Goal: Find specific page/section: Find specific page/section

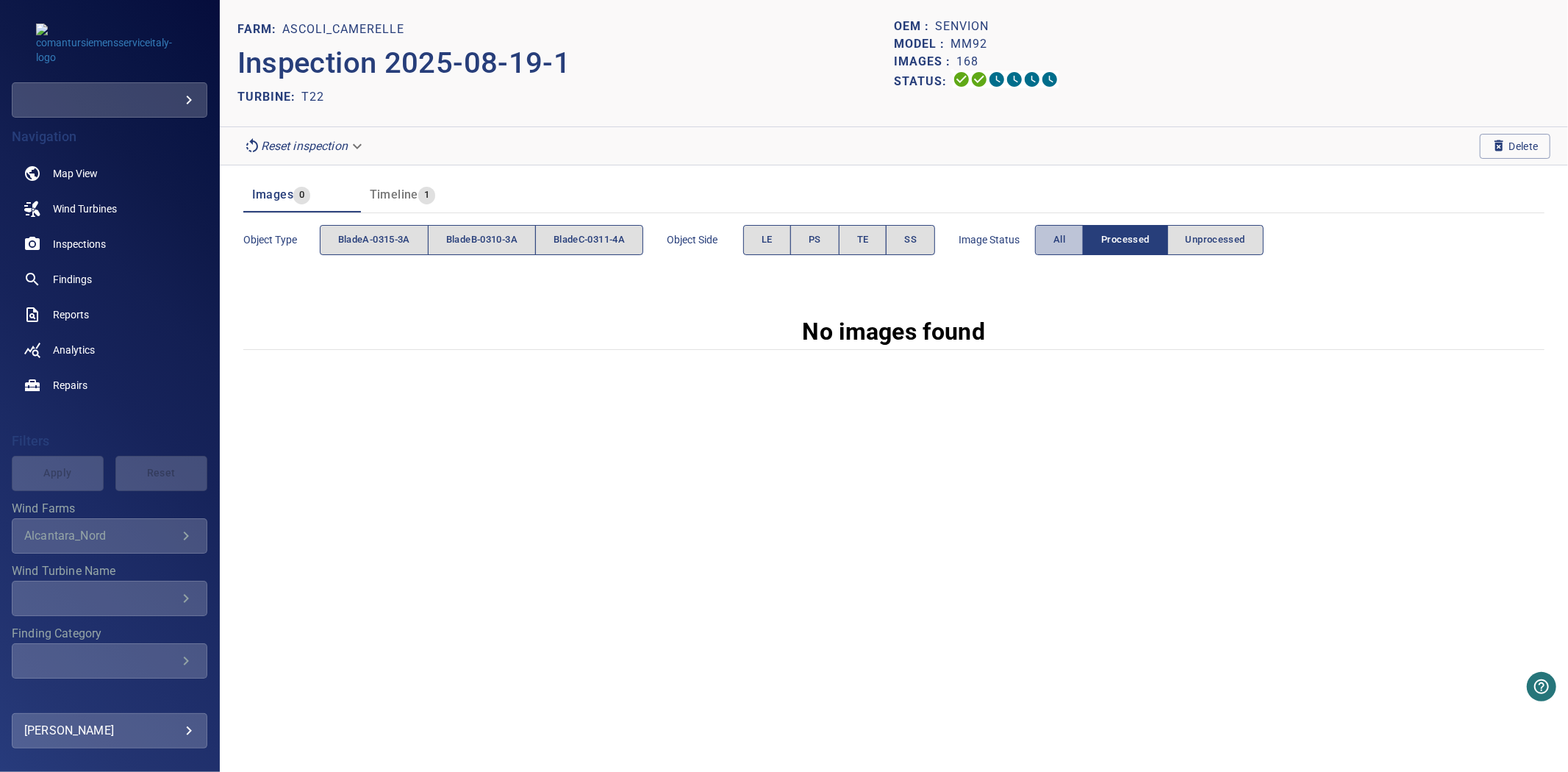
click at [1065, 243] on span "All" at bounding box center [1059, 240] width 12 height 17
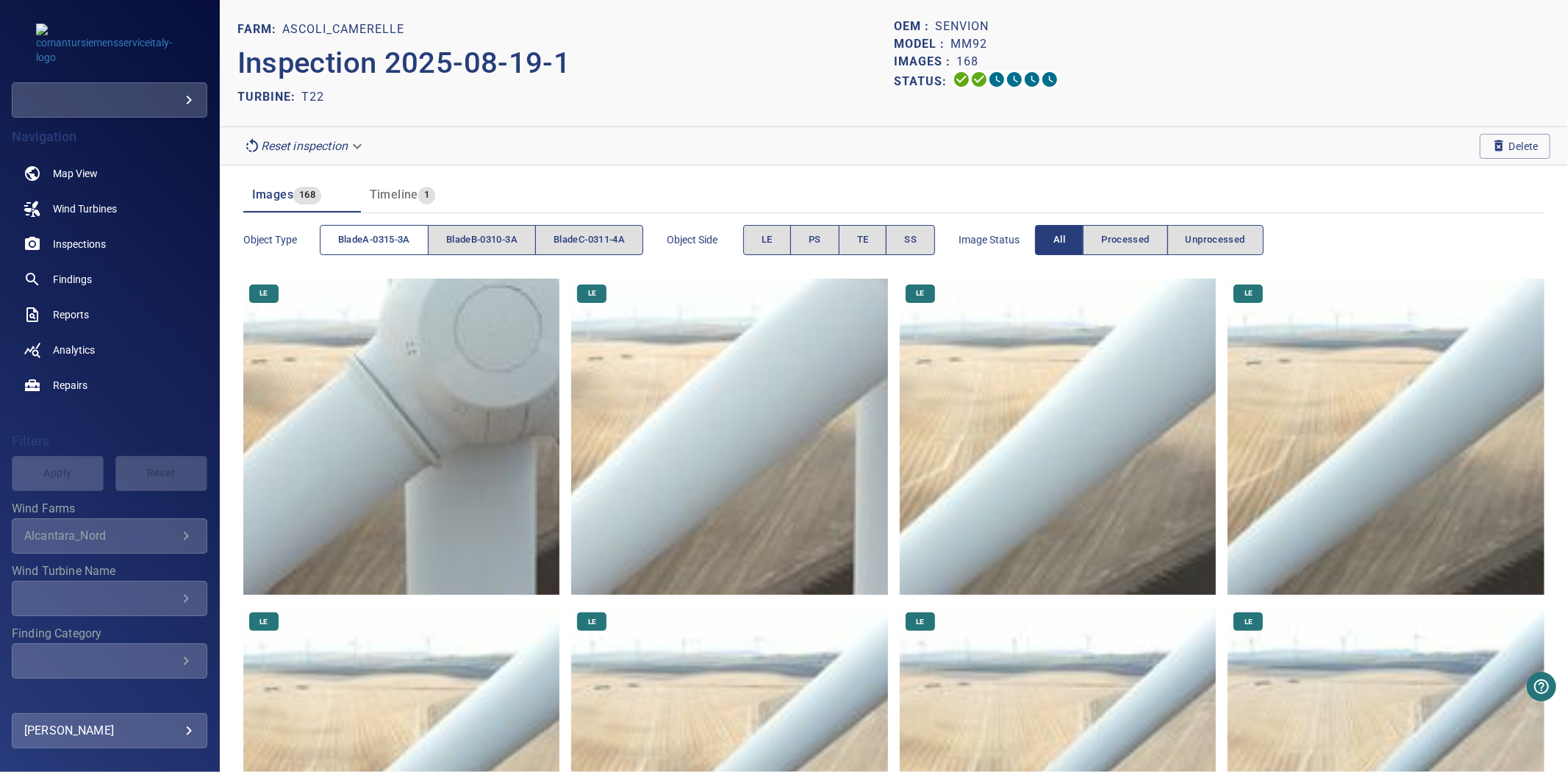
click at [379, 251] on button "bladeA-0315-3A" at bounding box center [374, 240] width 109 height 30
click at [486, 253] on button "bladeB-0310-3A" at bounding box center [481, 240] width 108 height 30
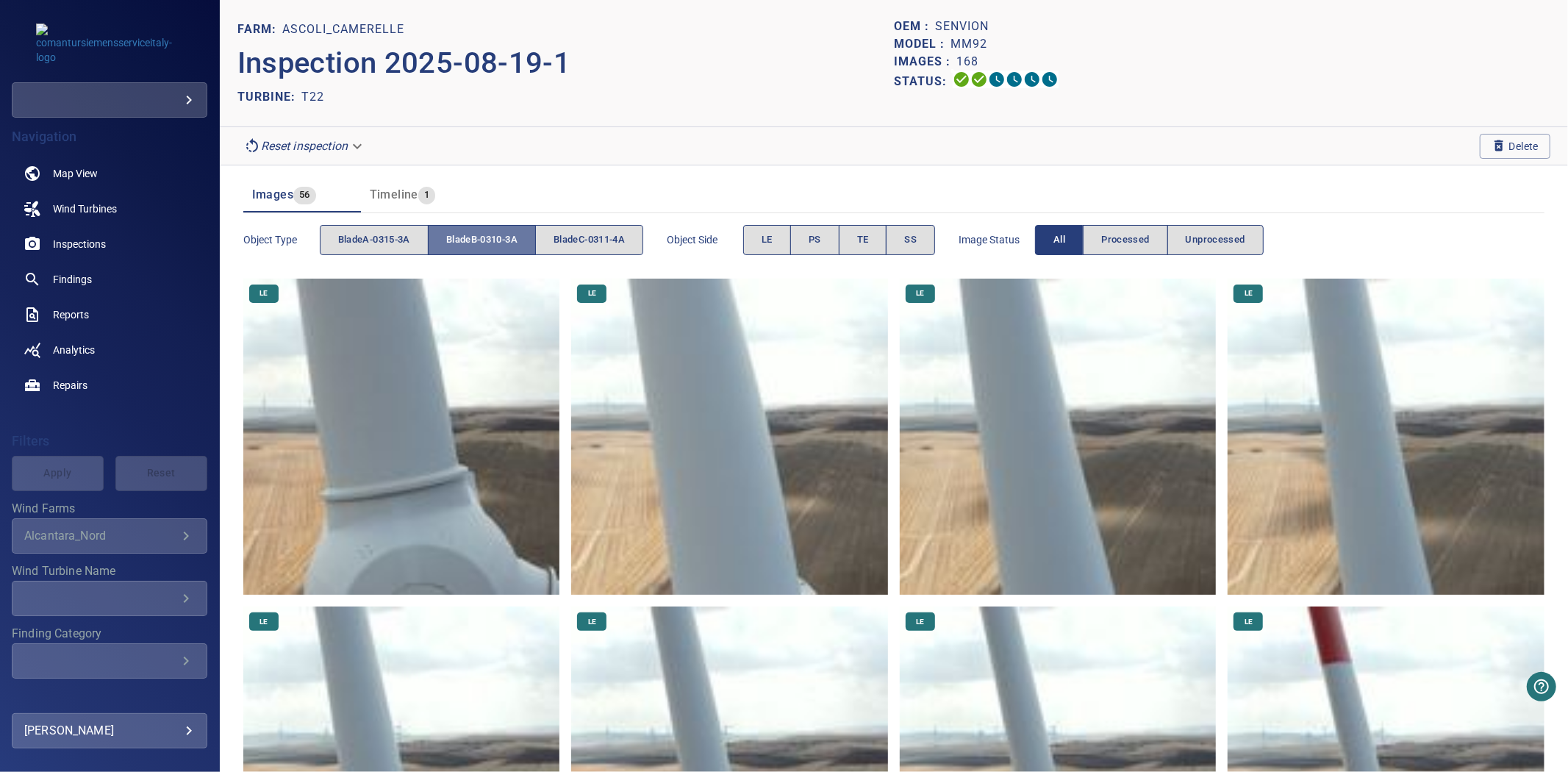
click at [486, 253] on button "bladeB-0310-3A" at bounding box center [481, 240] width 108 height 30
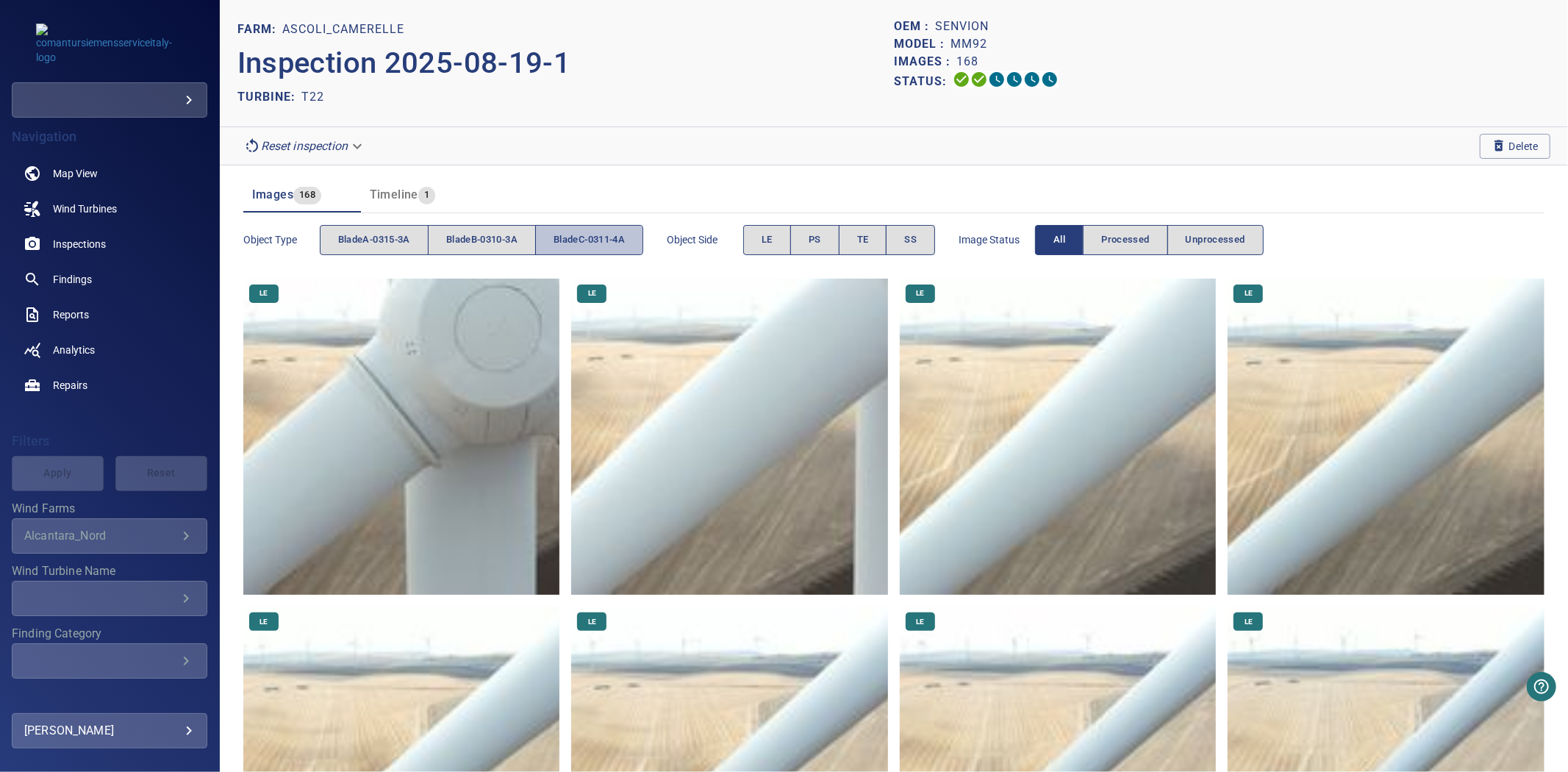
click at [576, 234] on span "bladeC-0311-4A" at bounding box center [589, 240] width 71 height 17
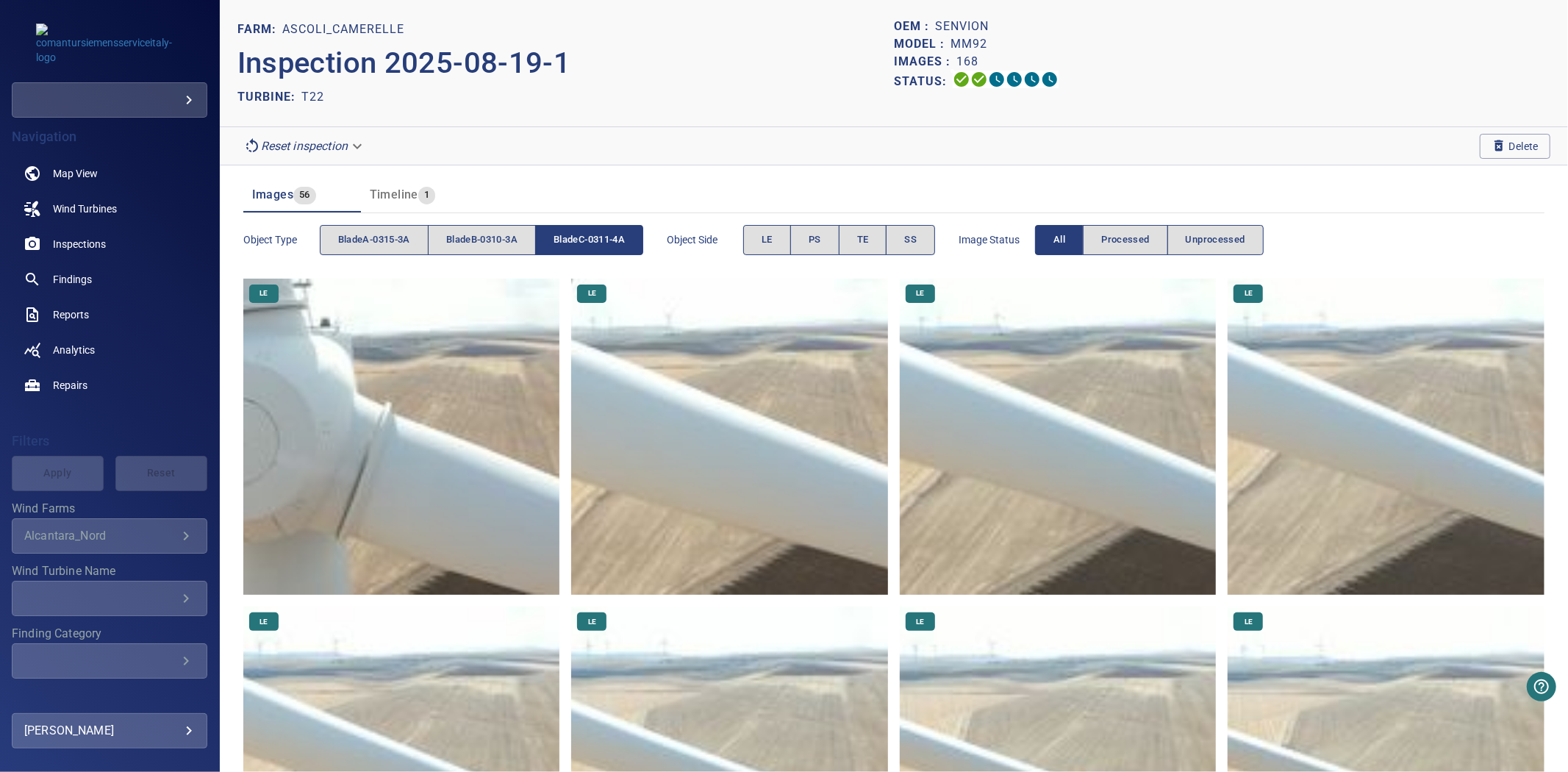
click at [576, 234] on span "bladeC-0311-4A" at bounding box center [589, 240] width 71 height 17
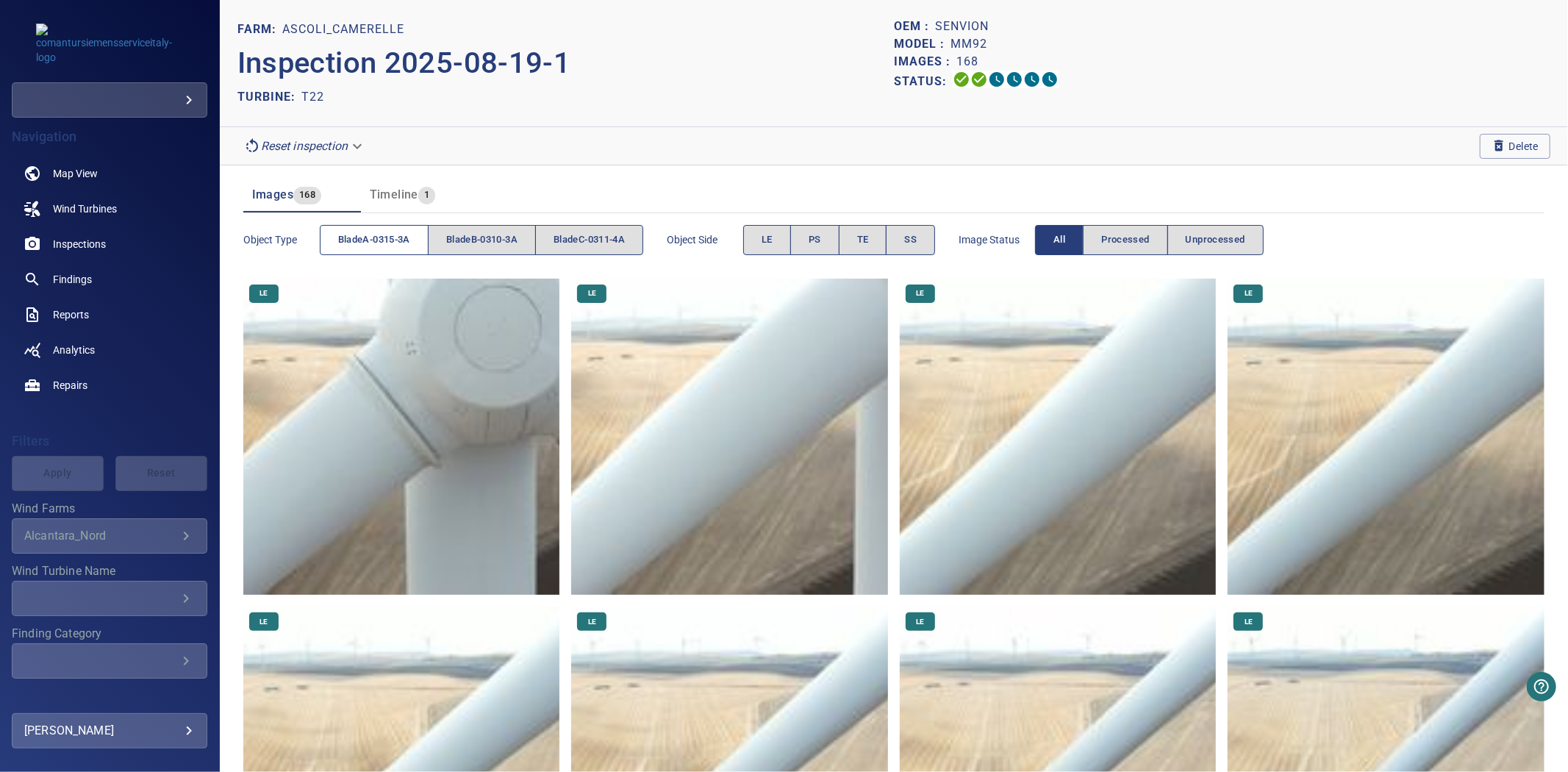
click at [342, 237] on span "bladeA-0315-3A" at bounding box center [373, 240] width 72 height 17
click at [487, 246] on span "bladeB-0310-3A" at bounding box center [481, 240] width 71 height 17
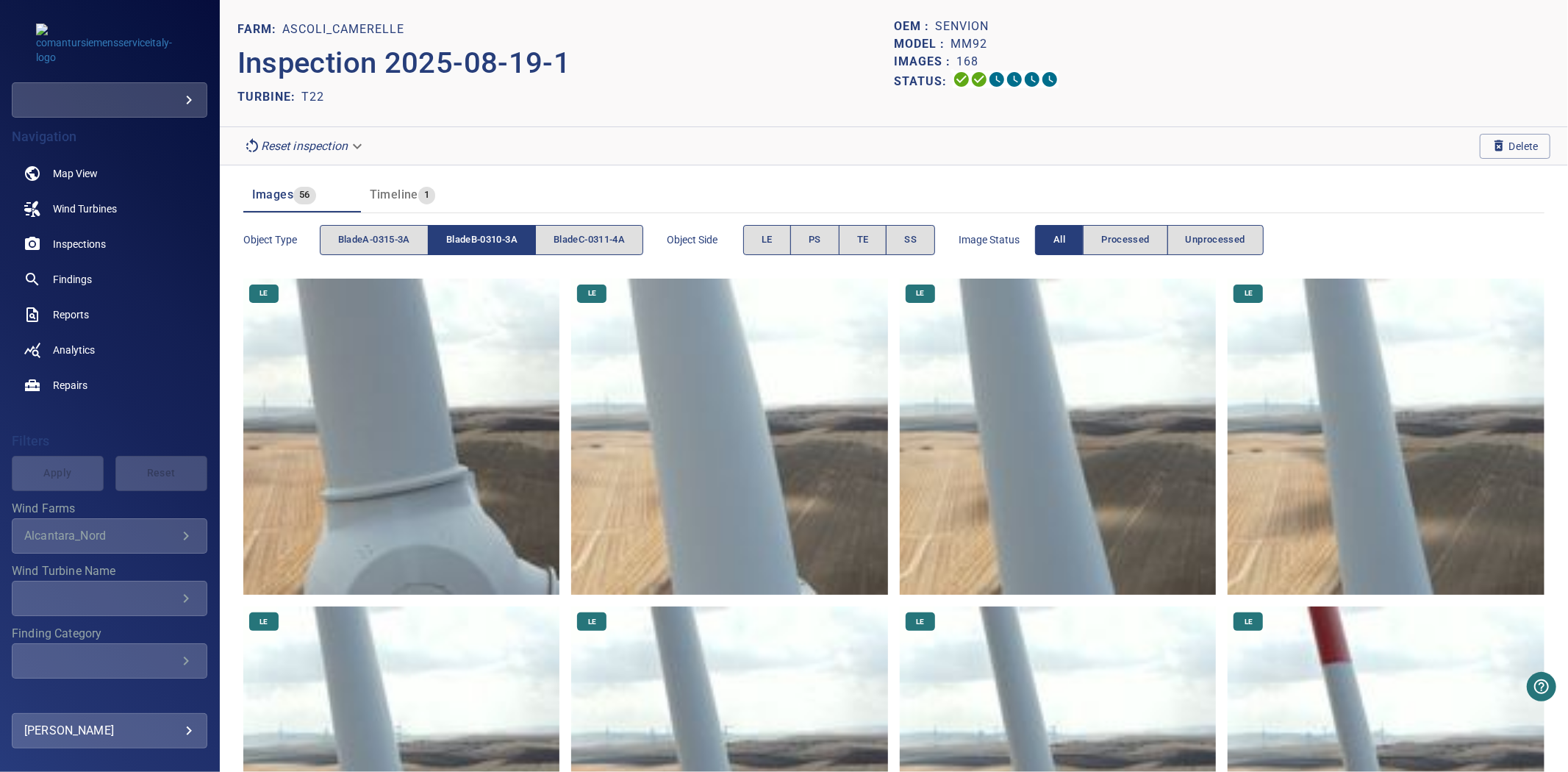
click at [487, 246] on span "bladeB-0310-3A" at bounding box center [481, 240] width 71 height 17
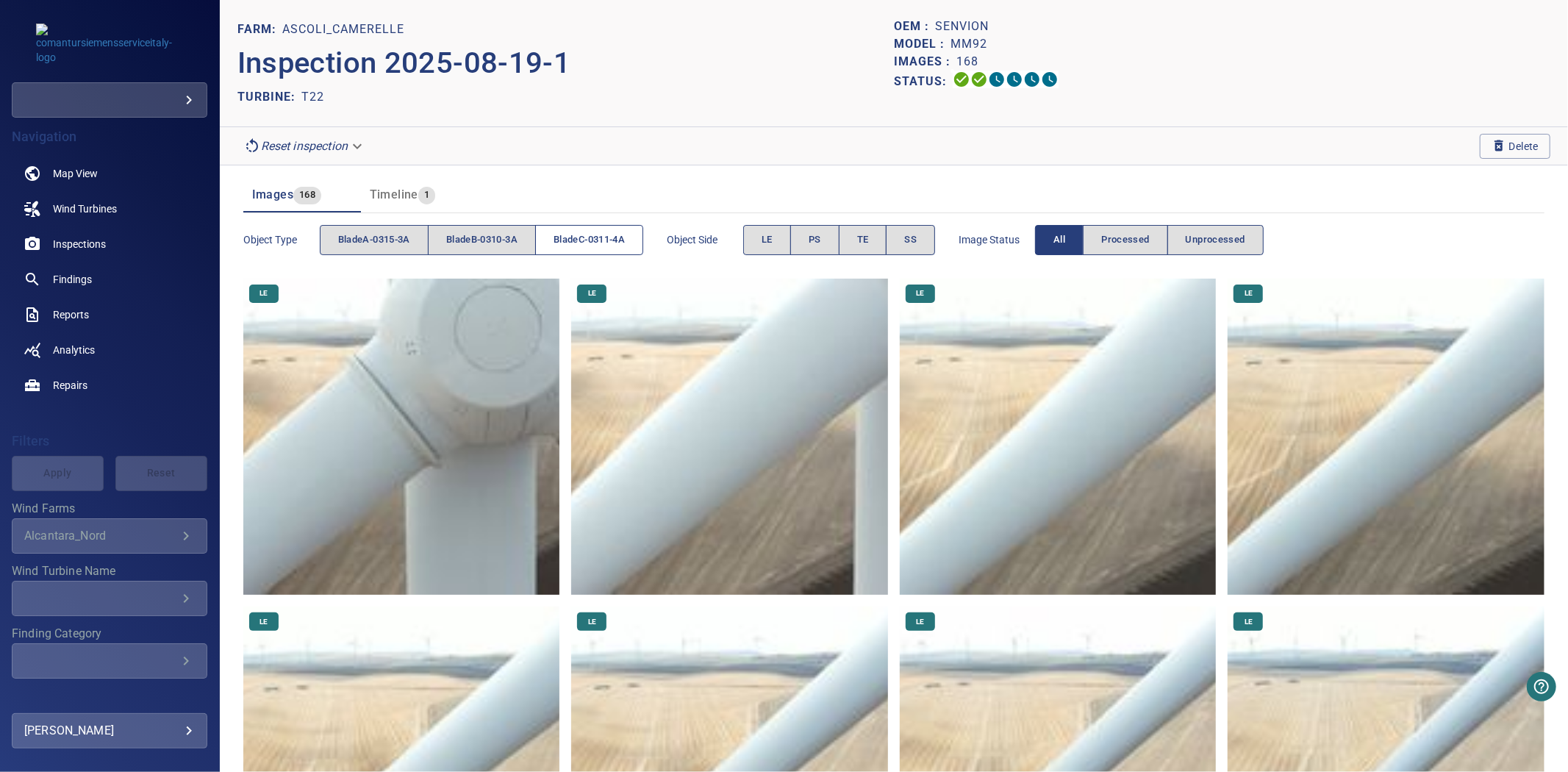
click at [576, 243] on span "bladeC-0311-4A" at bounding box center [589, 240] width 71 height 17
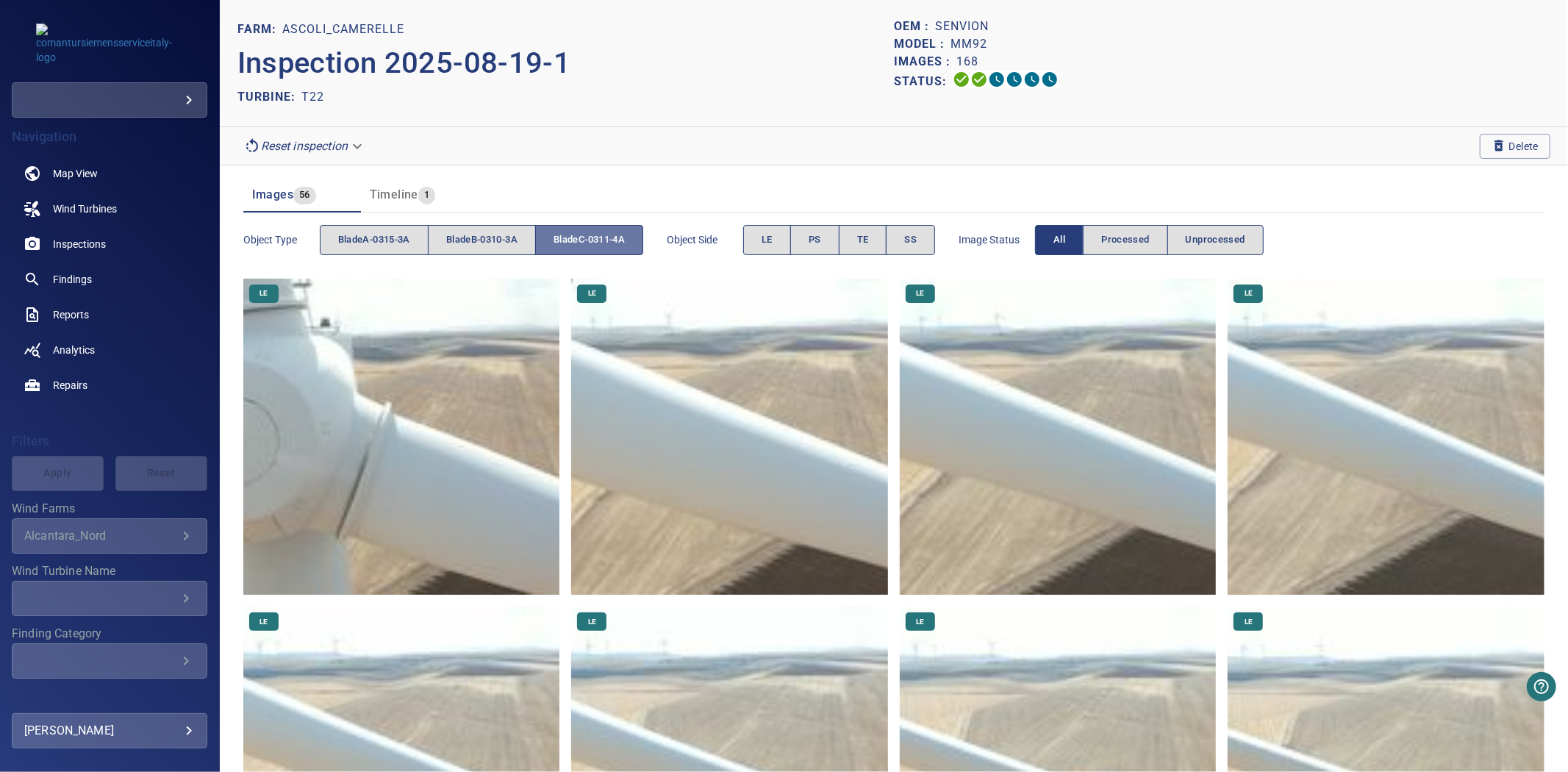
click at [576, 243] on span "bladeC-0311-4A" at bounding box center [589, 240] width 71 height 17
